Goal: Information Seeking & Learning: Find specific fact

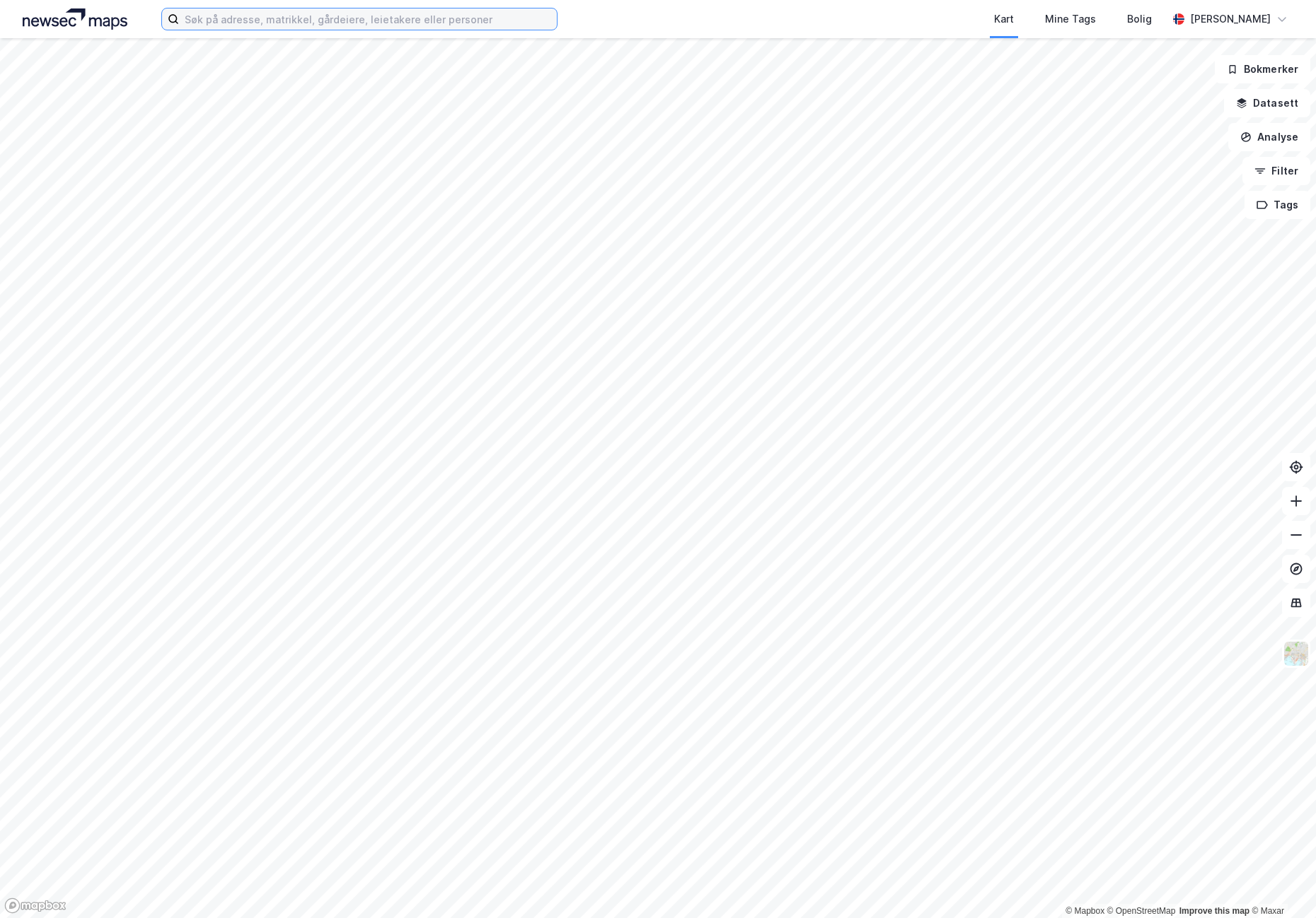
click at [281, 18] on input at bounding box center [368, 19] width 378 height 22
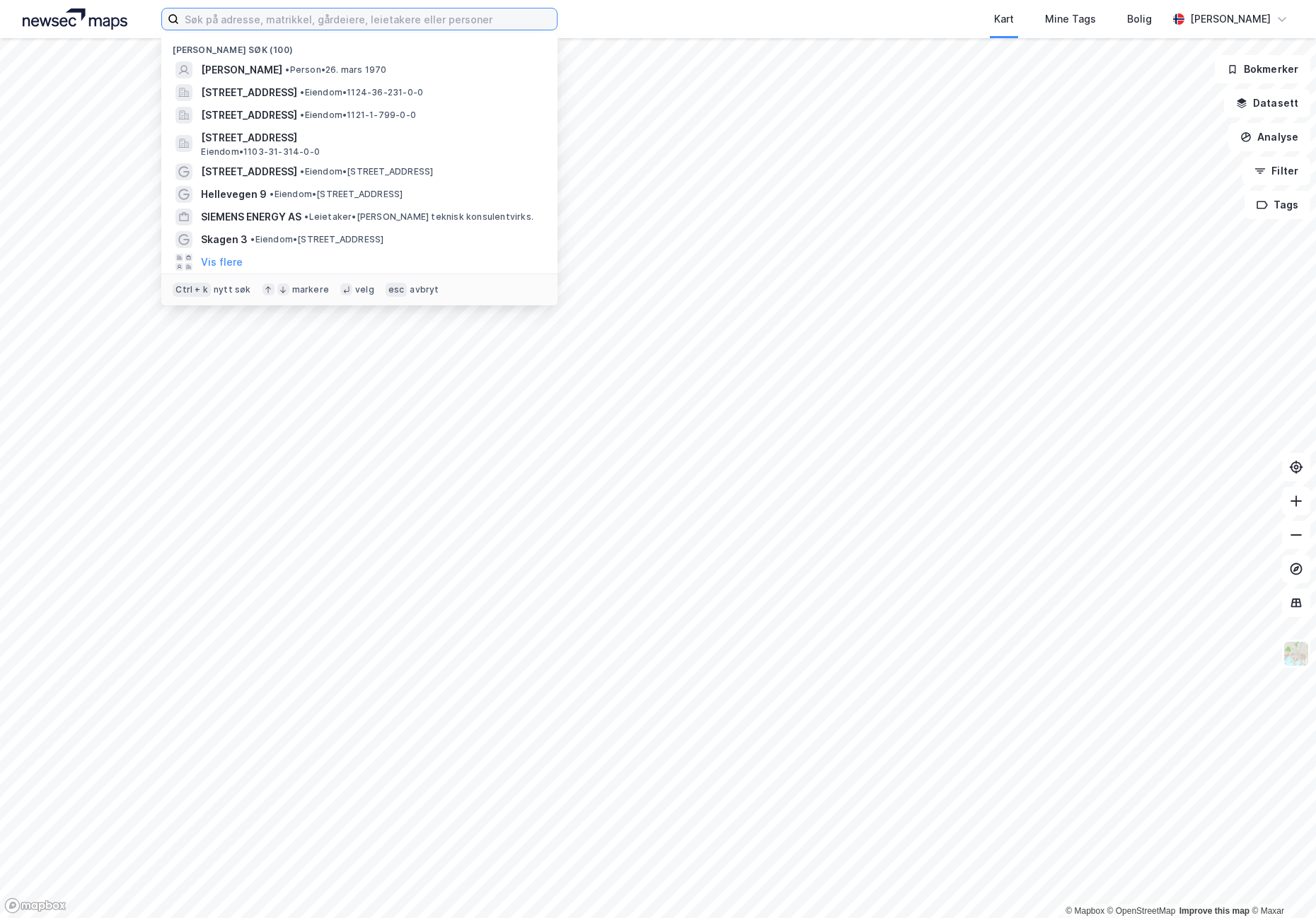
paste input "Torggata 2"
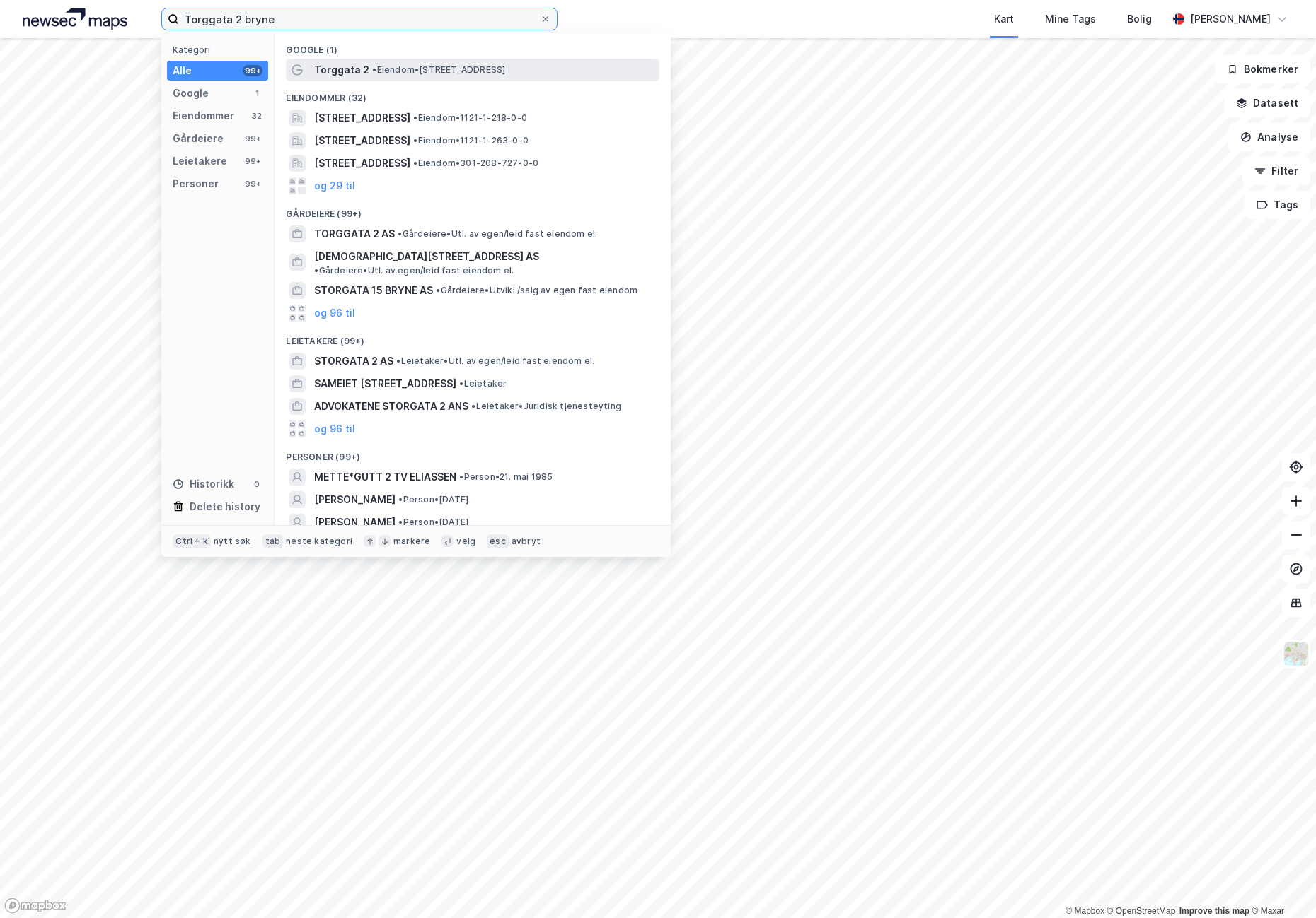
type input "Torggata 2 bryne"
click at [376, 66] on span "•" at bounding box center [374, 69] width 5 height 11
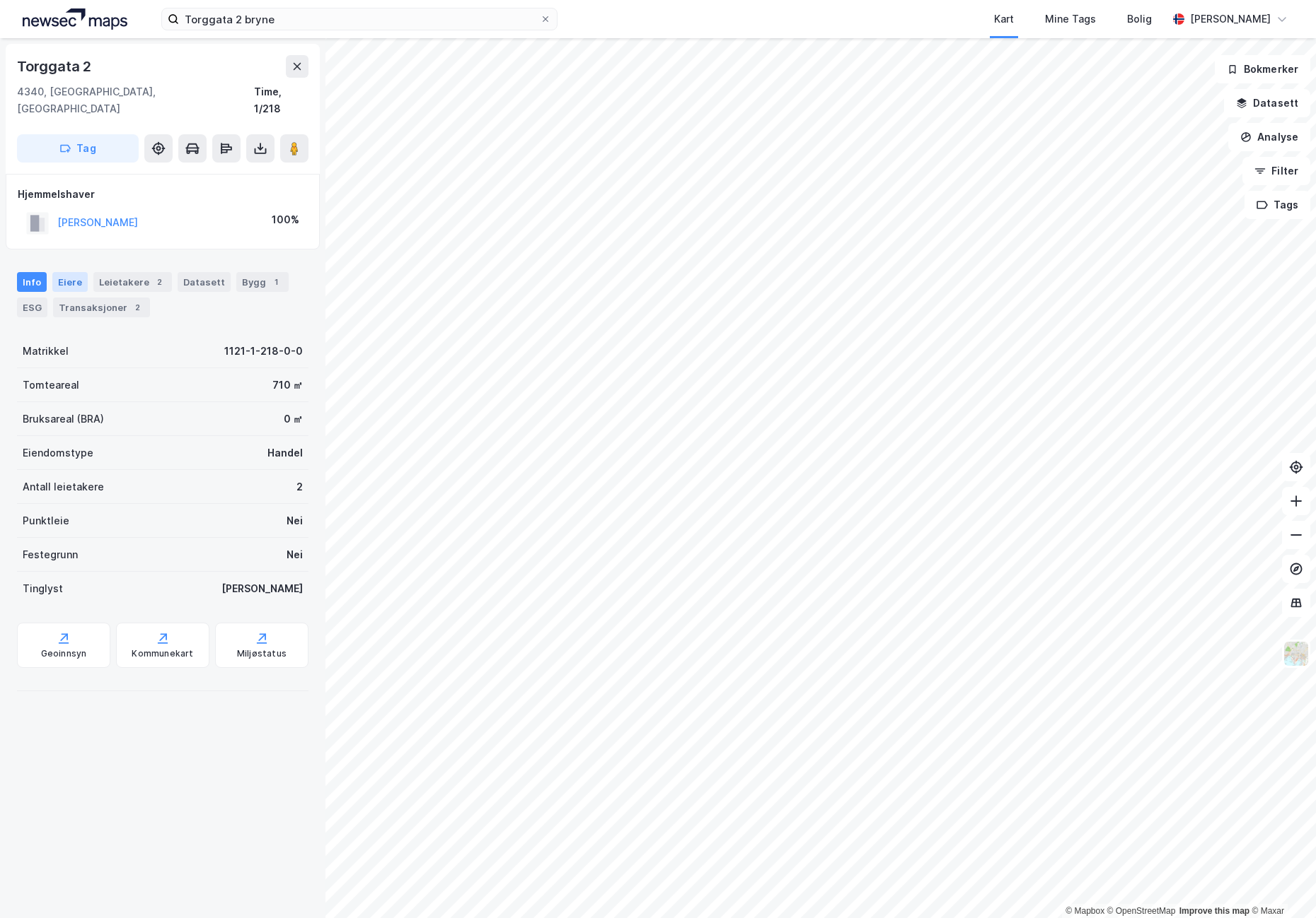
click at [69, 272] on div "Eiere" at bounding box center [69, 282] width 35 height 20
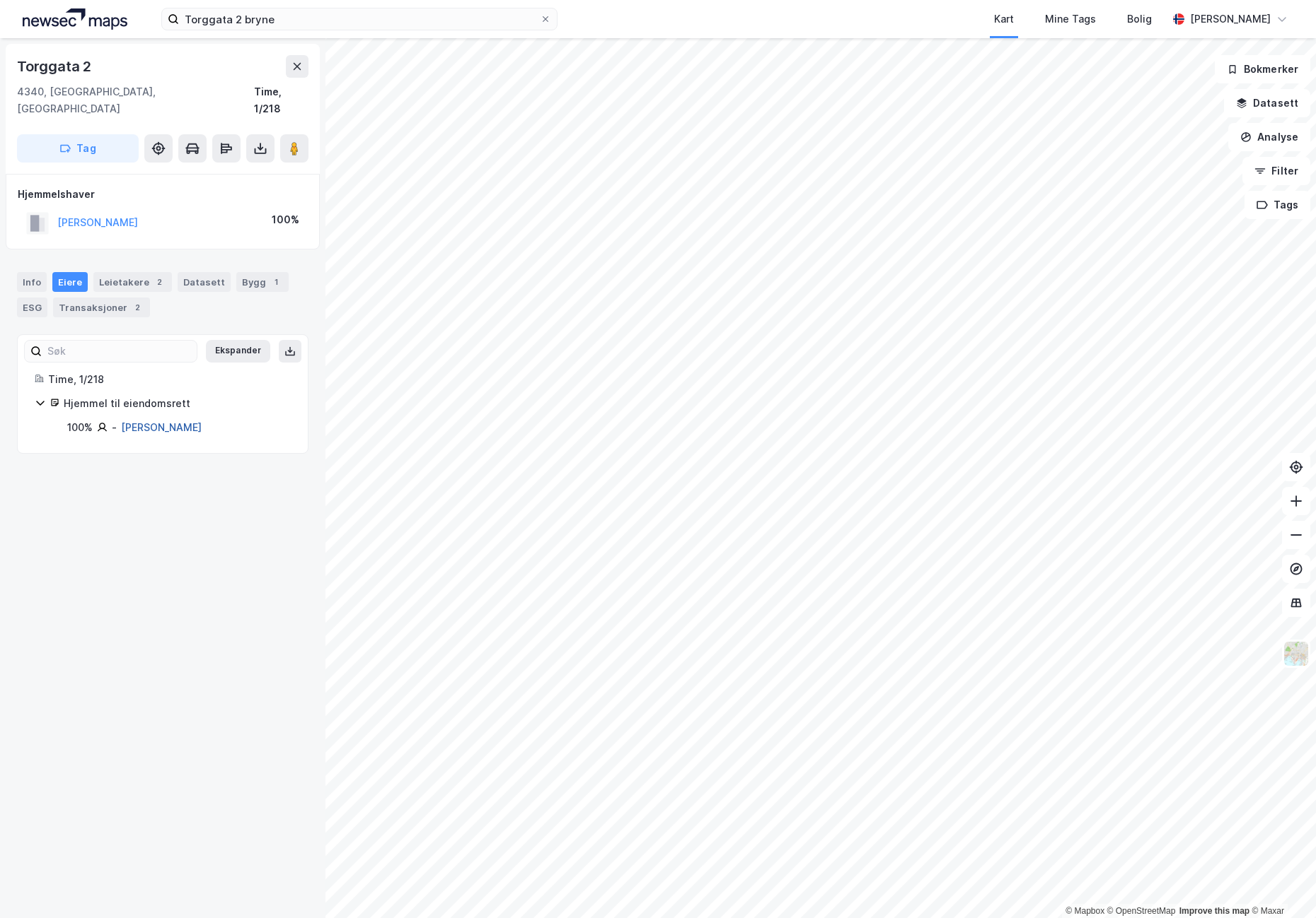
click at [160, 422] on link "[PERSON_NAME]" at bounding box center [160, 427] width 80 height 12
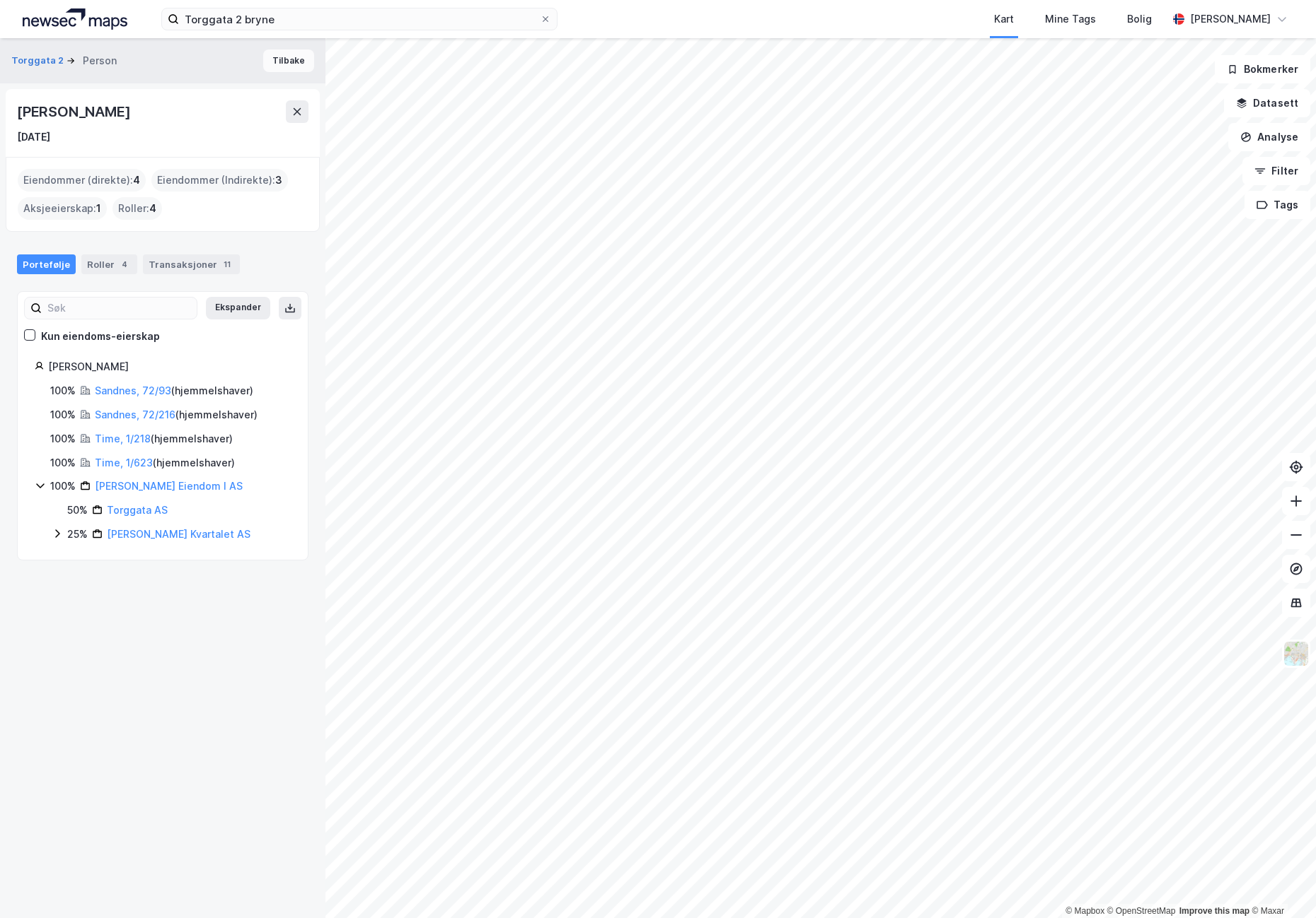
click at [271, 66] on button "Tilbake" at bounding box center [288, 60] width 51 height 23
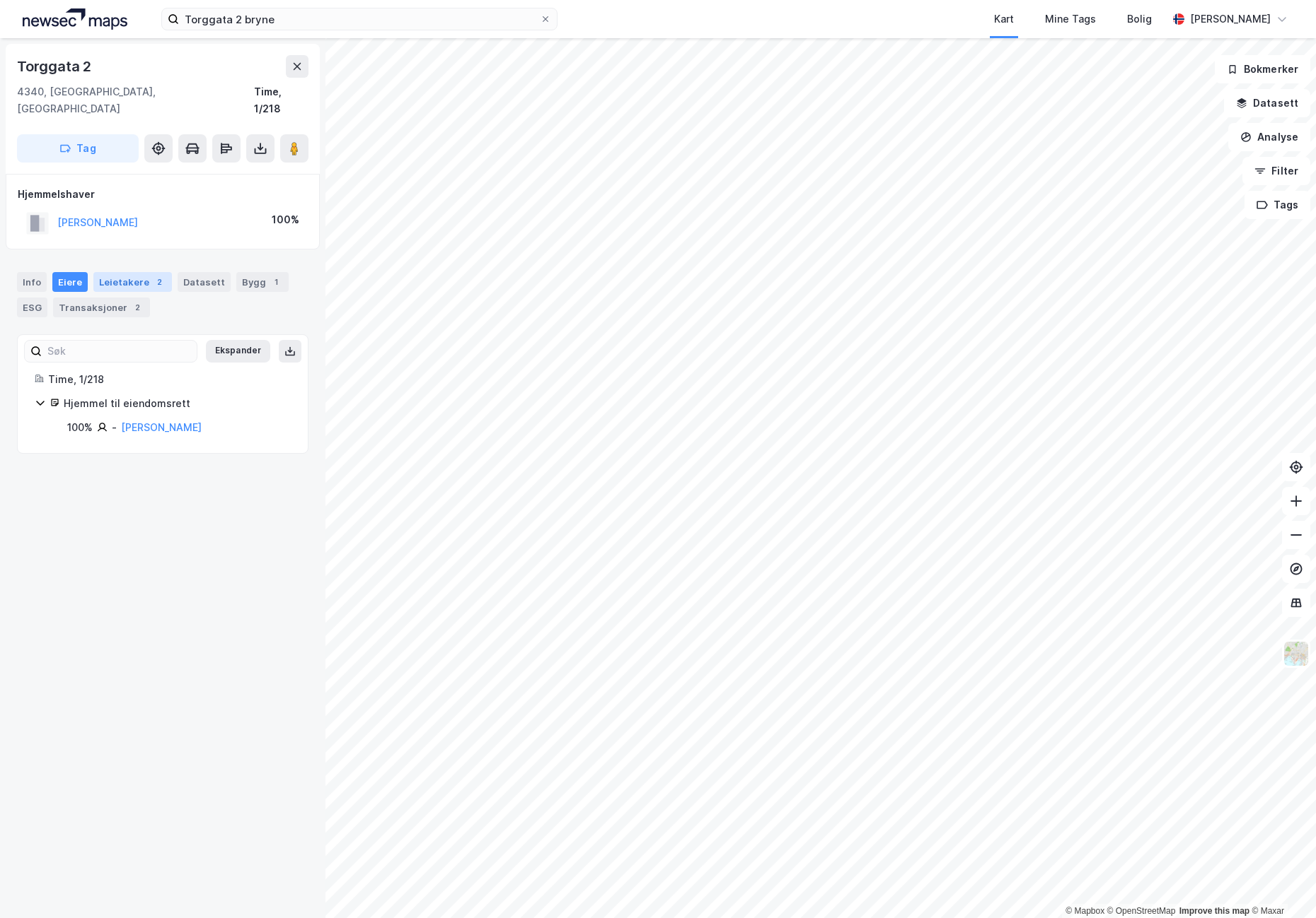
click at [128, 272] on div "Leietakere 2" at bounding box center [133, 282] width 78 height 20
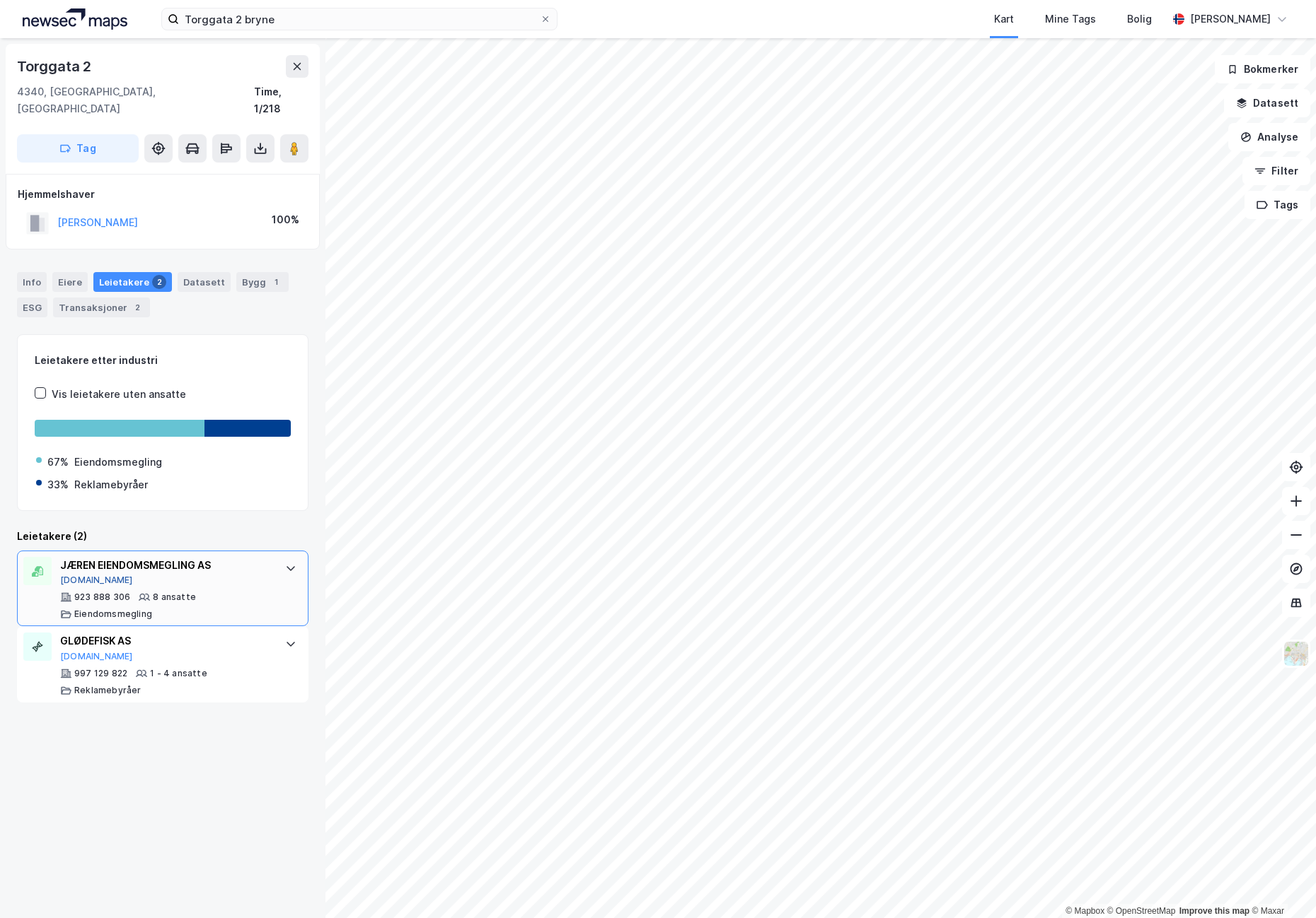
click at [79, 575] on button "[DOMAIN_NAME]" at bounding box center [96, 580] width 73 height 12
